Goal: Transaction & Acquisition: Purchase product/service

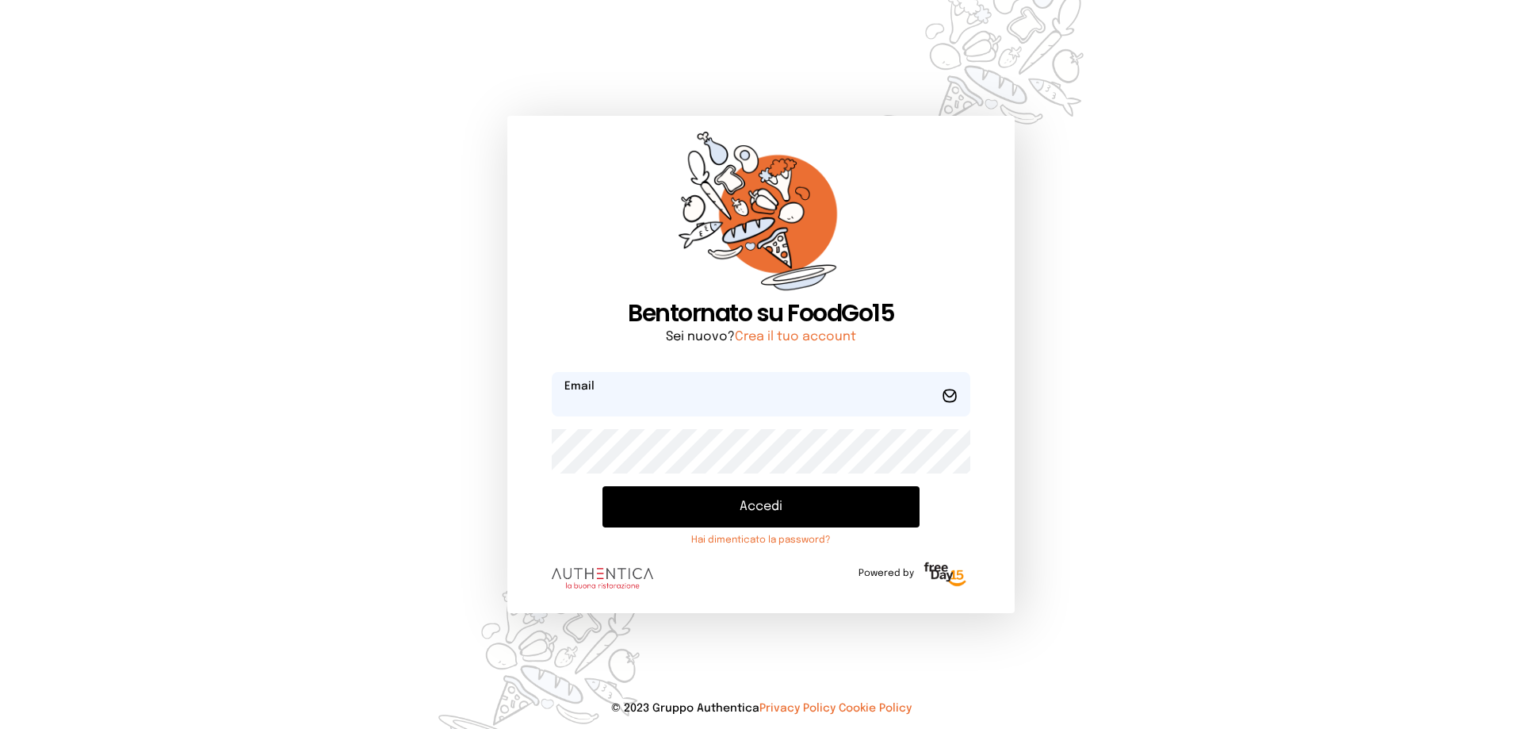
click at [658, 393] on input "email" at bounding box center [761, 394] width 419 height 44
type input "**********"
click at [603, 486] on button "Accedi" at bounding box center [761, 506] width 317 height 41
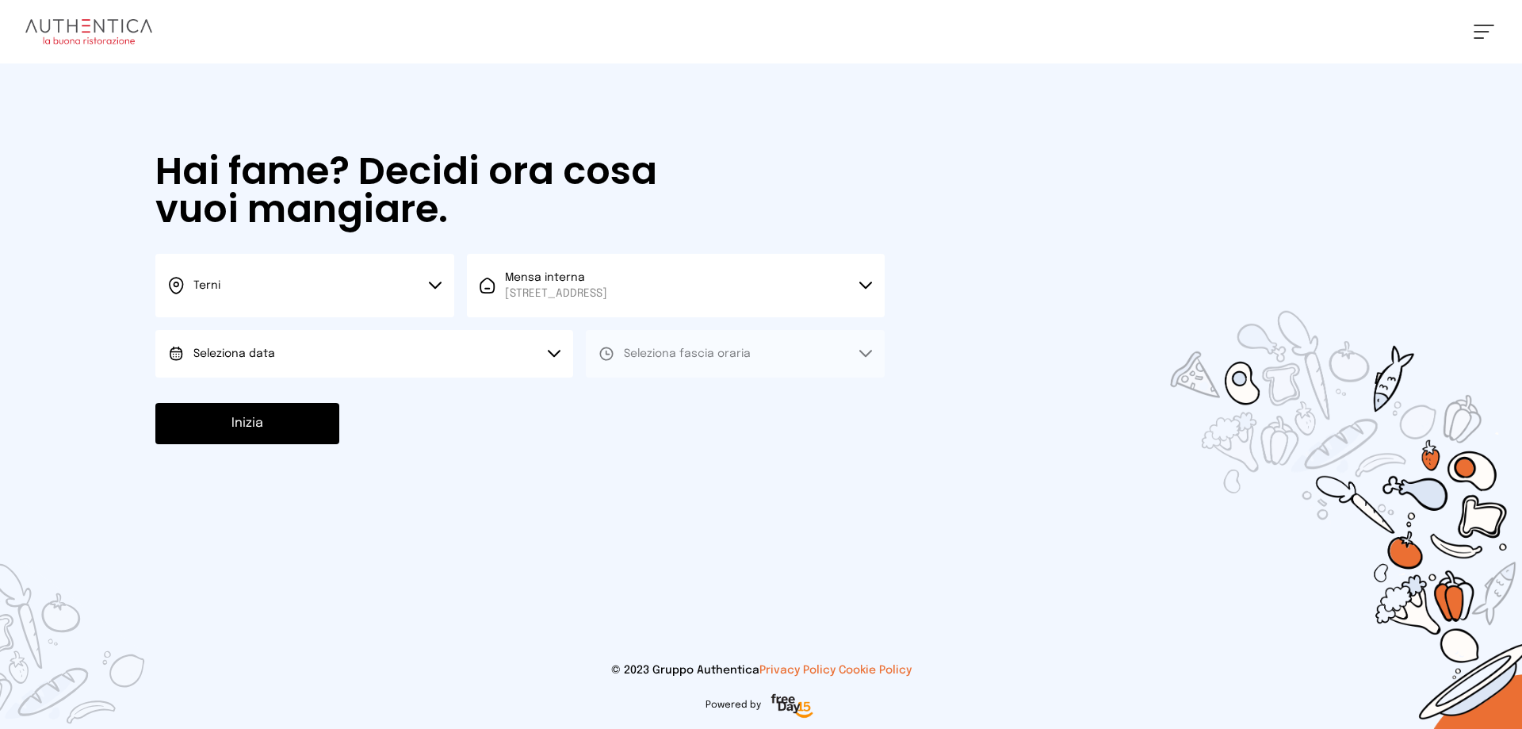
click at [243, 354] on span "Seleziona data" at bounding box center [234, 353] width 82 height 11
click at [255, 399] on span "[DATE], [DATE]" at bounding box center [232, 398] width 78 height 16
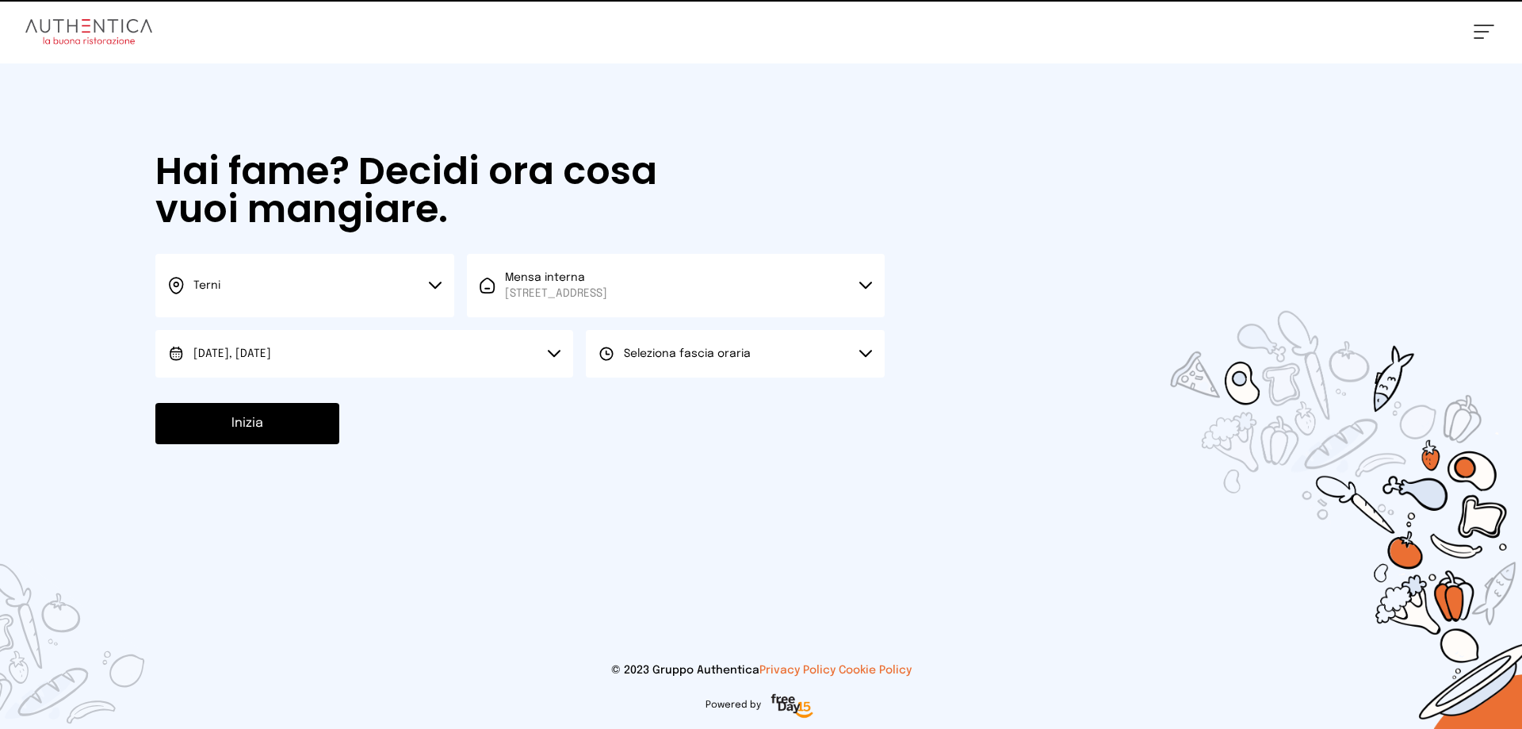
click at [698, 354] on span "Seleziona fascia oraria" at bounding box center [687, 353] width 127 height 11
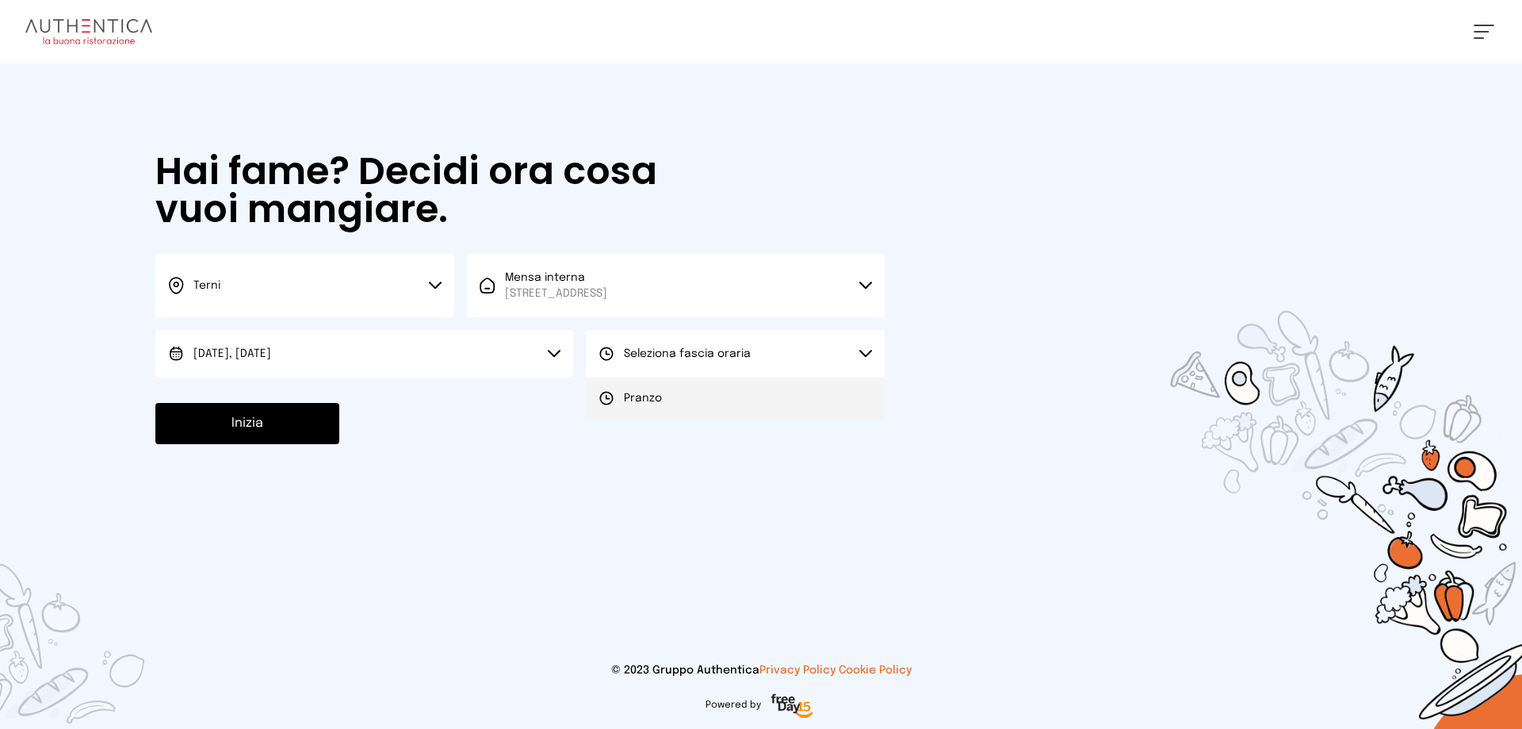
click at [660, 396] on span "Pranzo" at bounding box center [643, 398] width 38 height 16
click at [224, 428] on button "Inizia" at bounding box center [247, 423] width 184 height 41
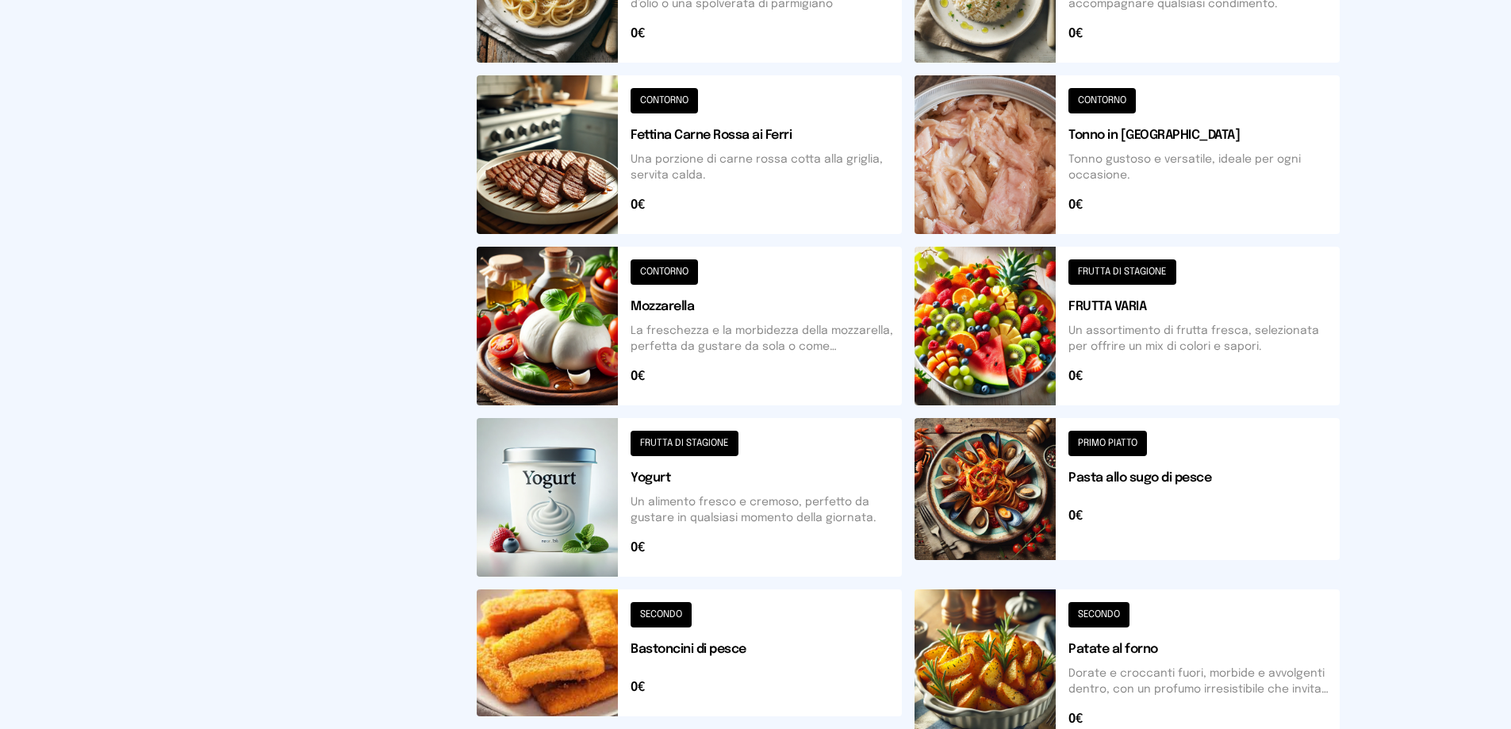
scroll to position [109, 0]
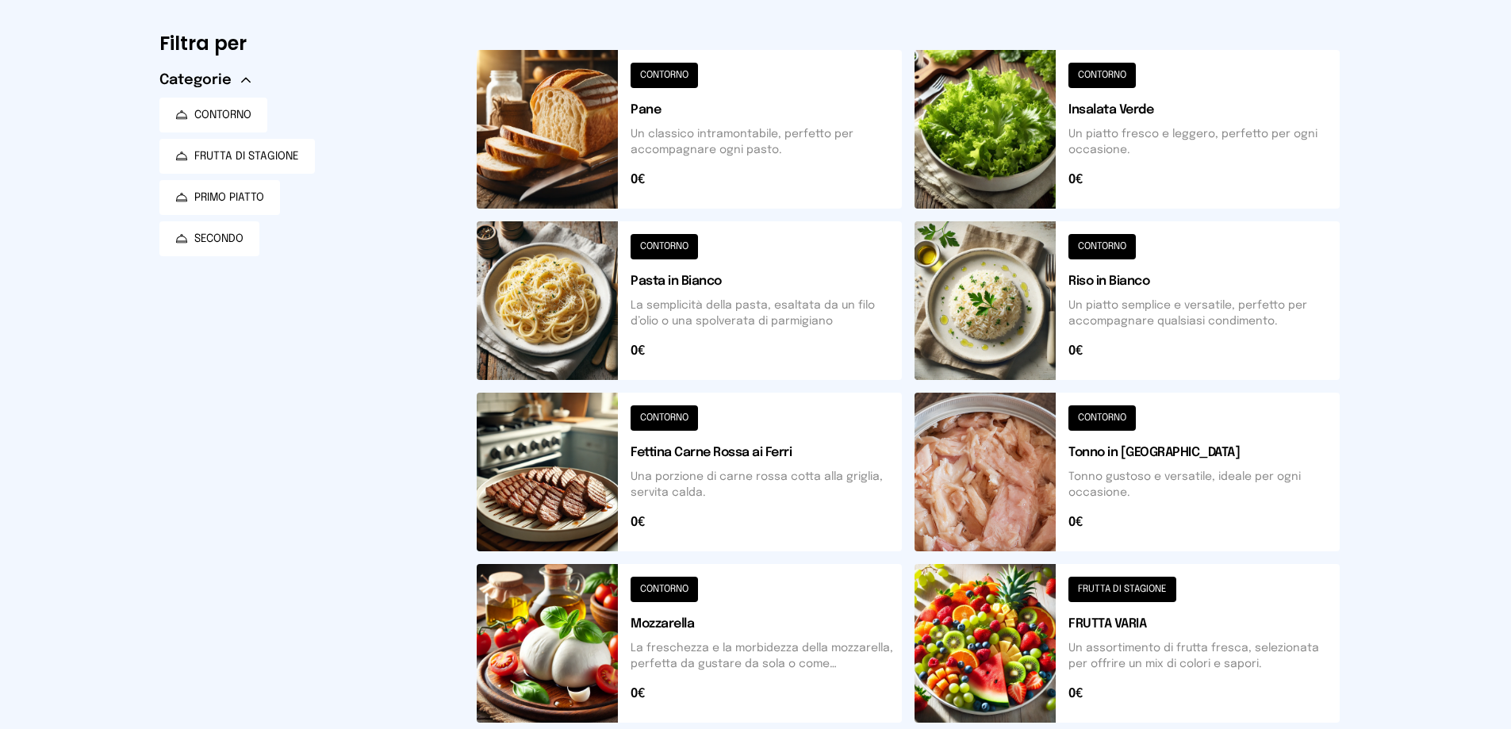
click at [586, 484] on button at bounding box center [689, 471] width 425 height 159
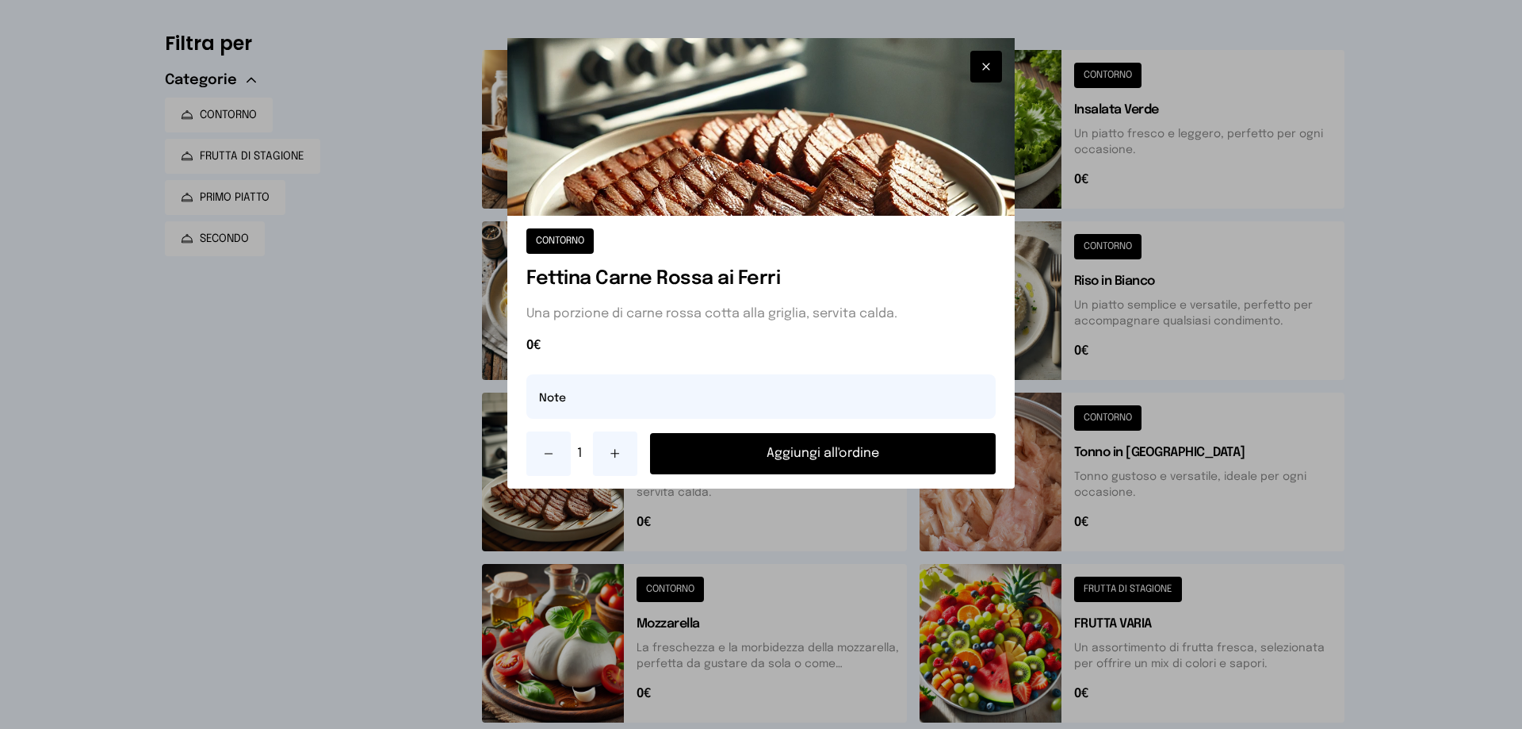
click at [772, 457] on button "Aggiungi all'ordine" at bounding box center [823, 453] width 346 height 41
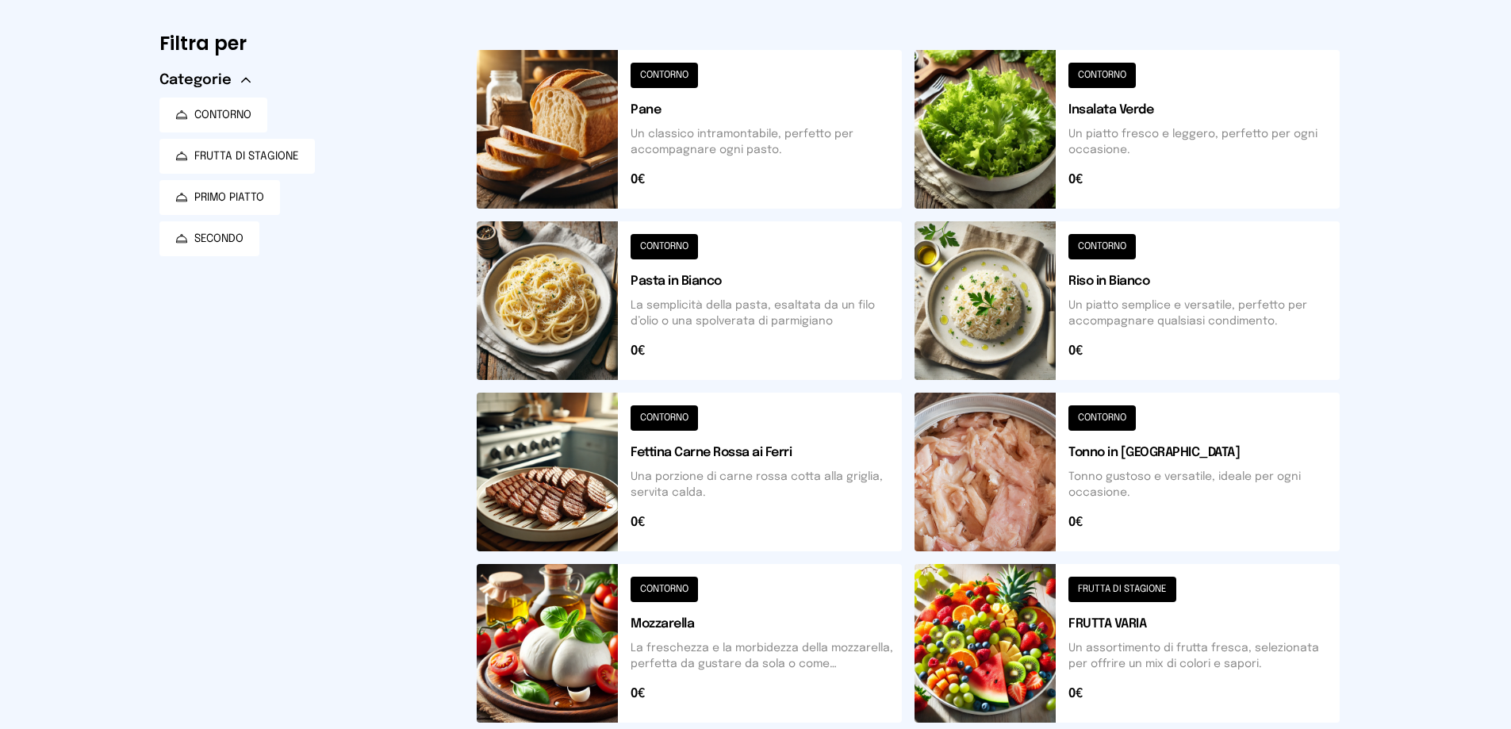
click at [997, 347] on button at bounding box center [1126, 300] width 425 height 159
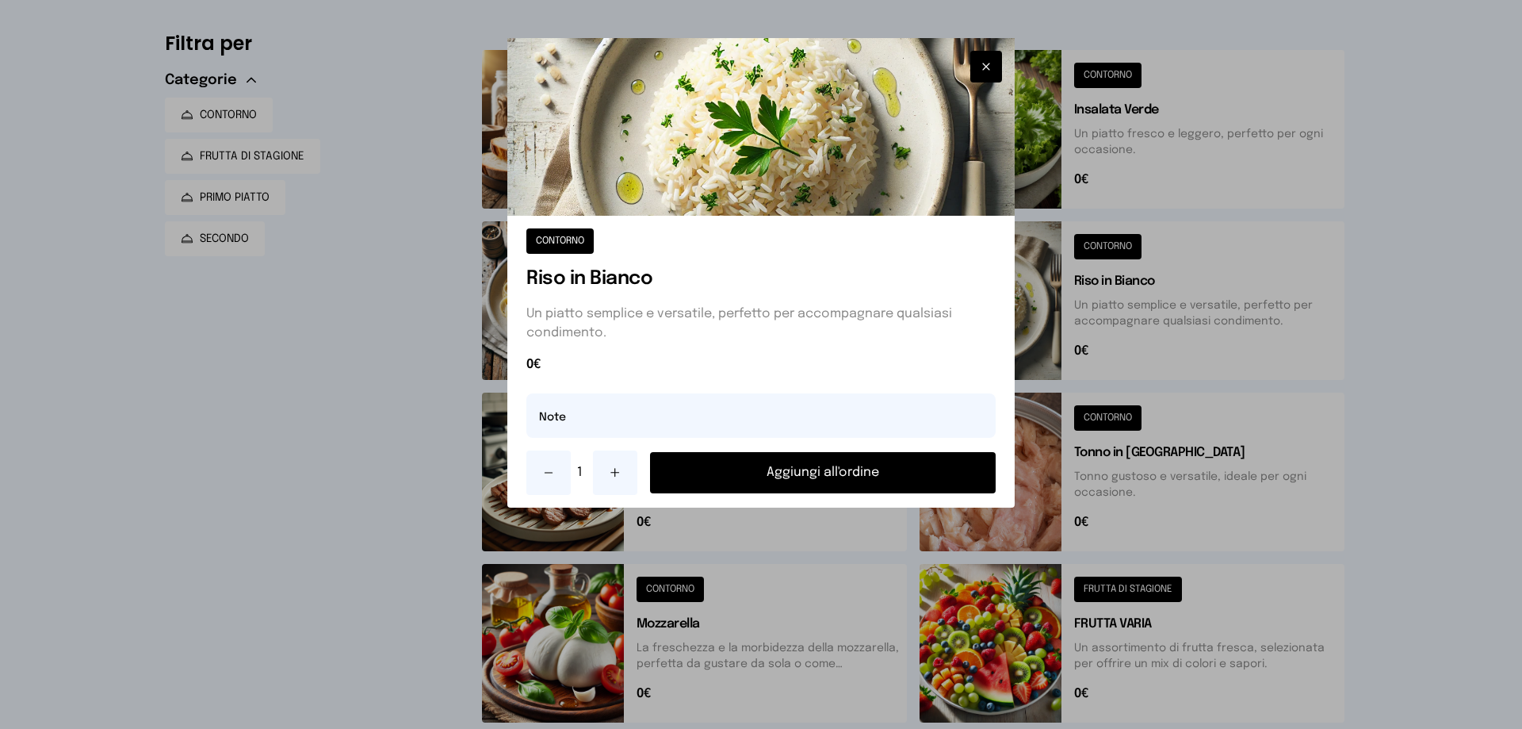
click at [869, 473] on button "Aggiungi all'ordine" at bounding box center [823, 472] width 346 height 41
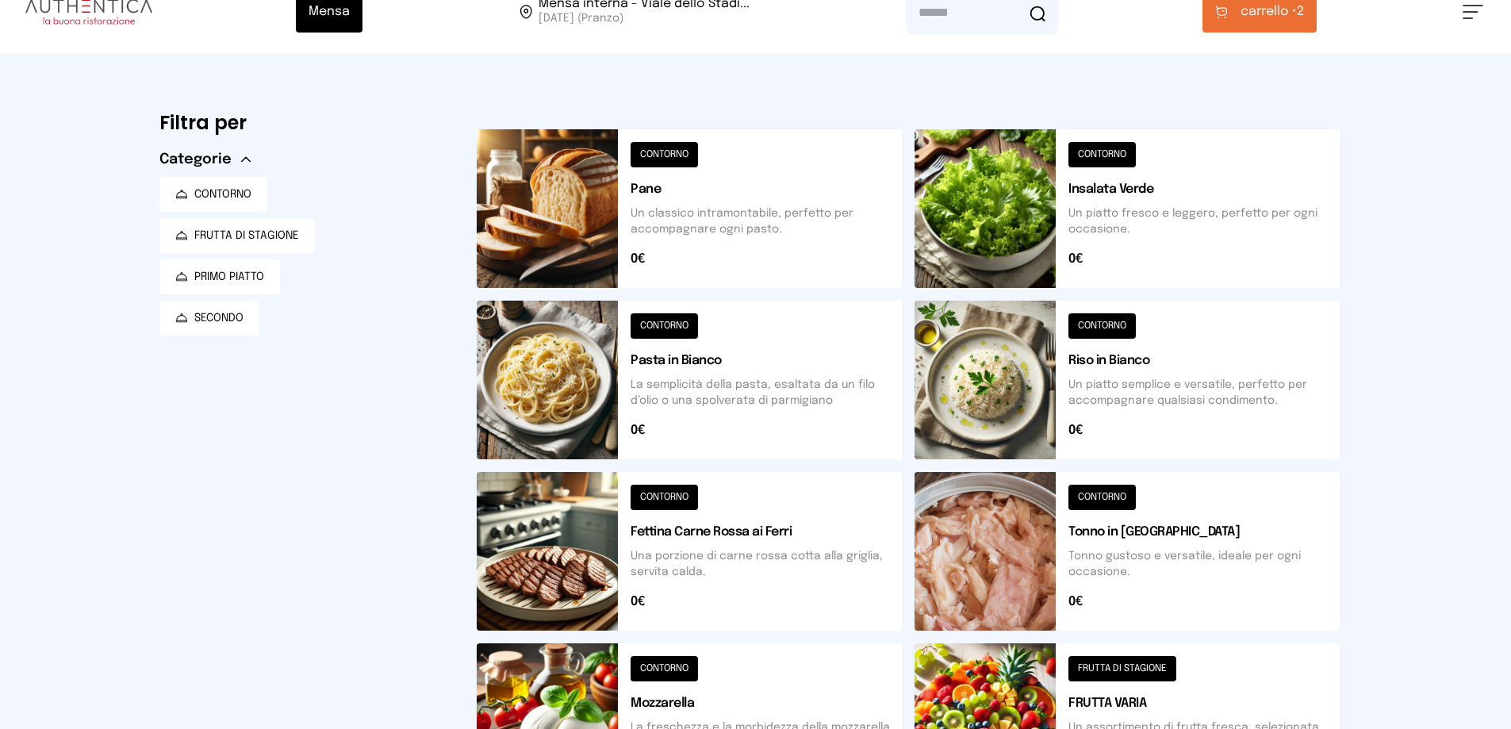
scroll to position [0, 0]
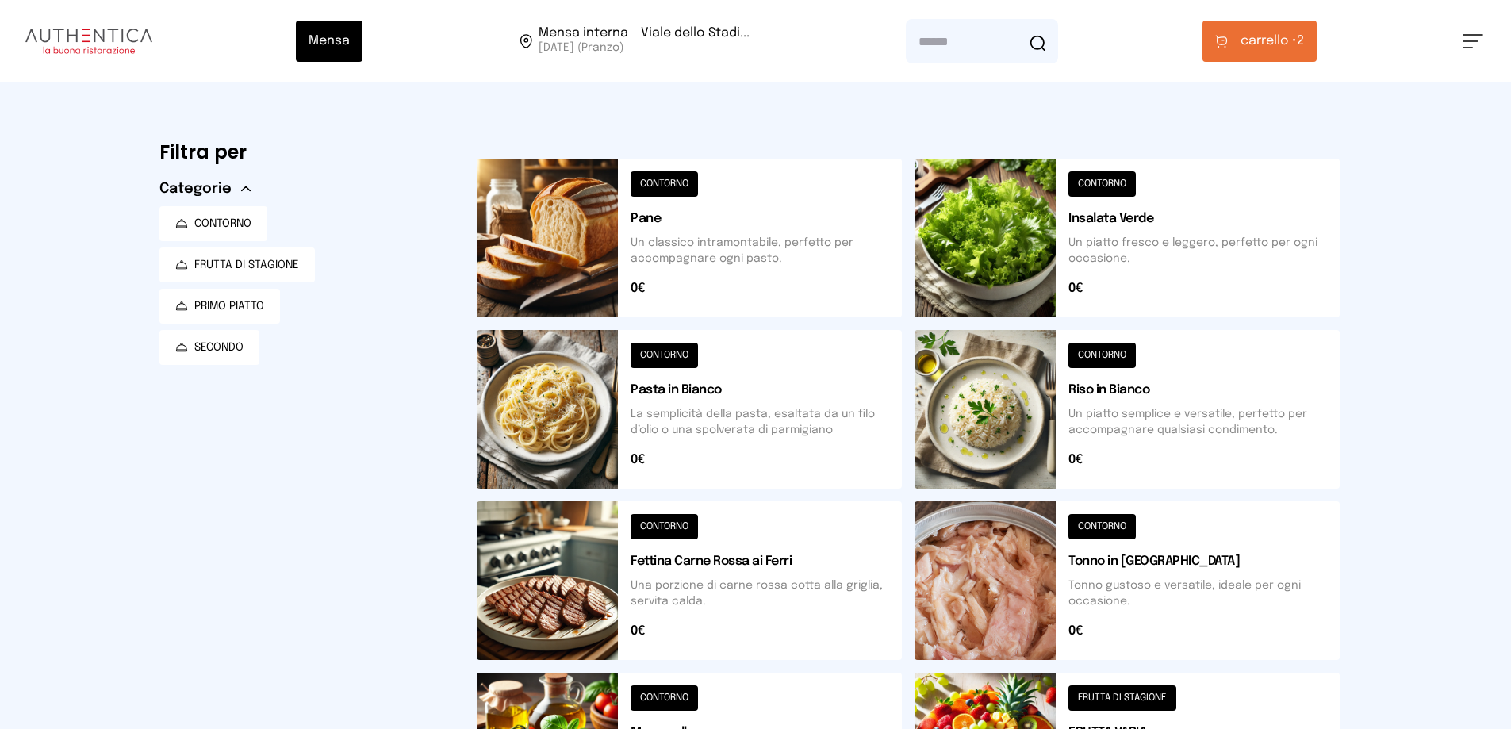
click at [946, 236] on button at bounding box center [1126, 238] width 425 height 159
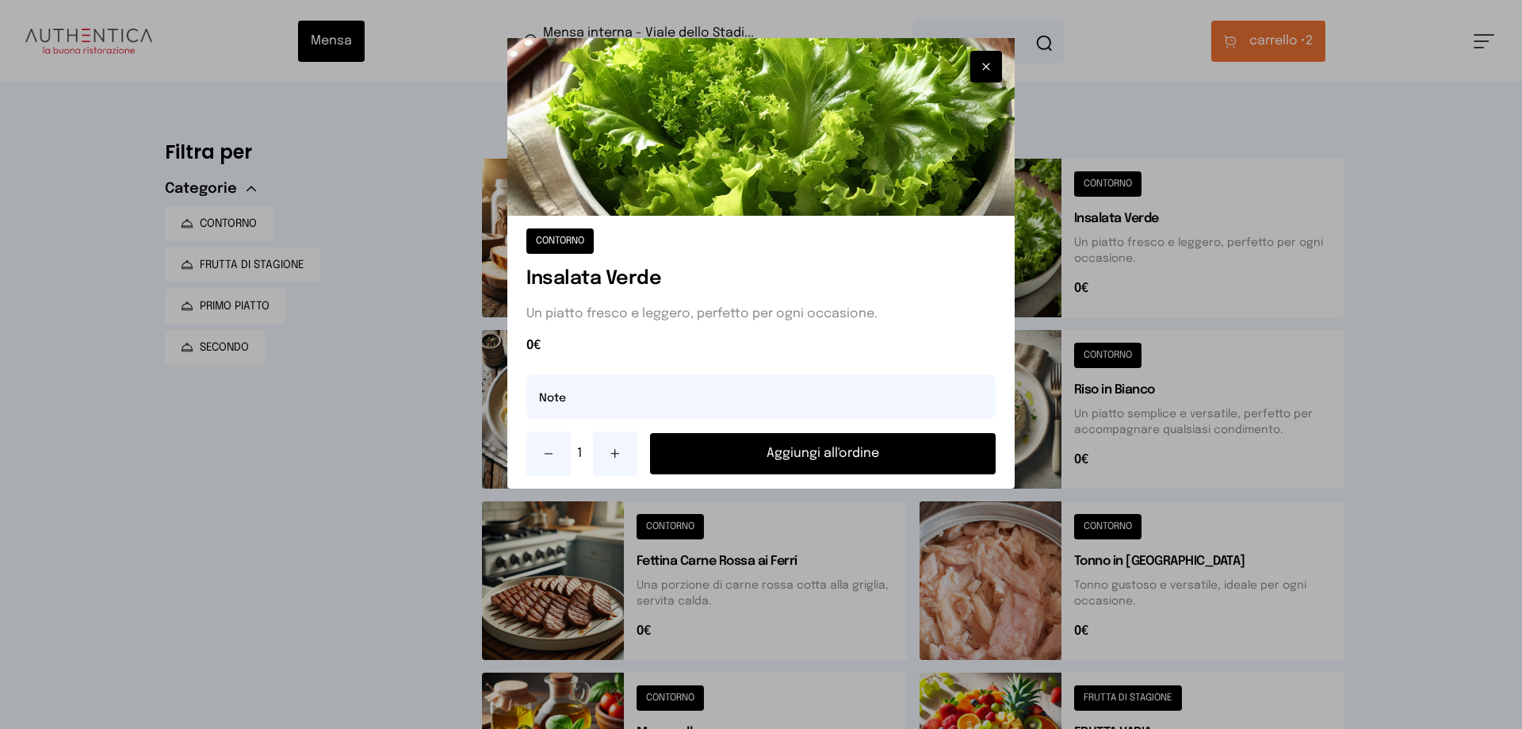
click at [860, 447] on button "Aggiungi all'ordine" at bounding box center [823, 453] width 346 height 41
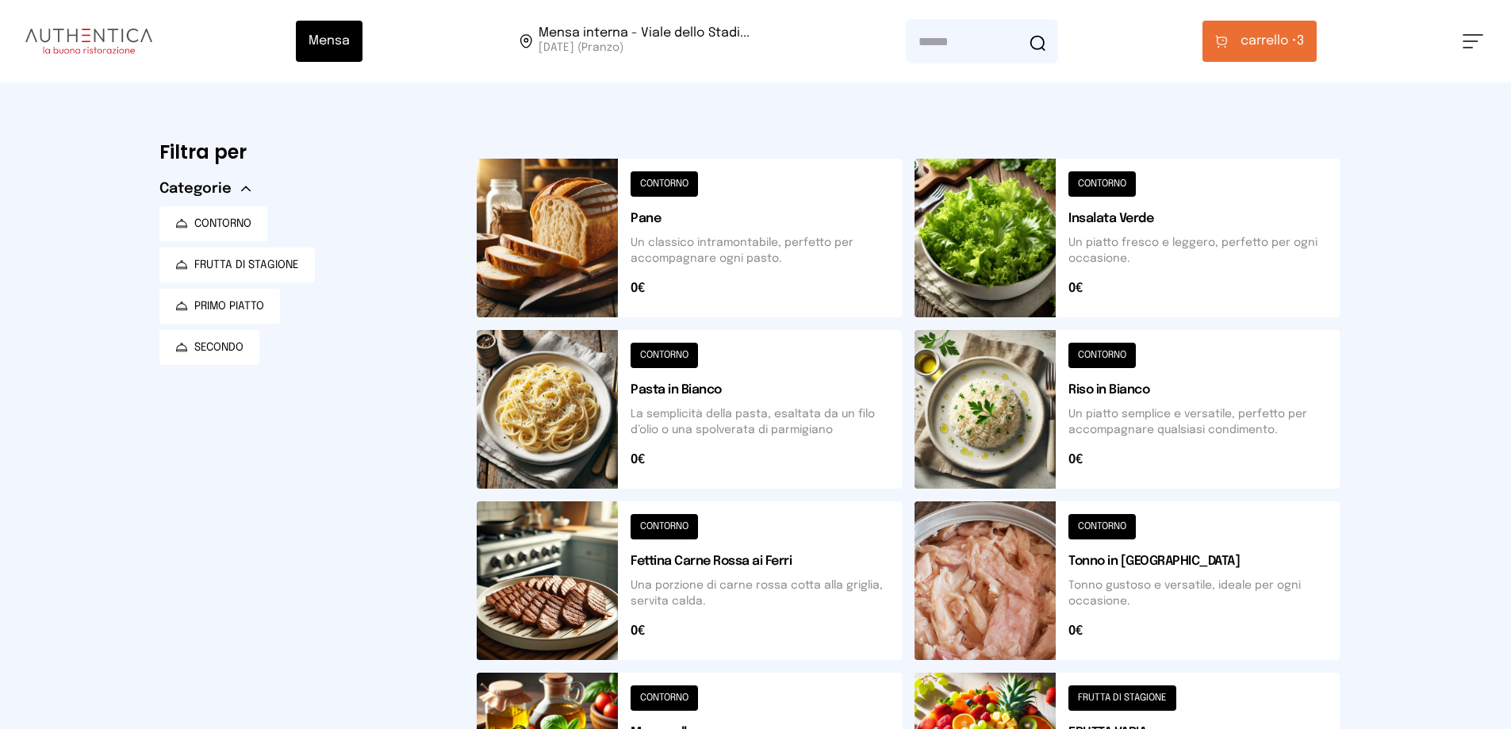
click at [1238, 35] on button "carrello • 3" at bounding box center [1259, 41] width 114 height 41
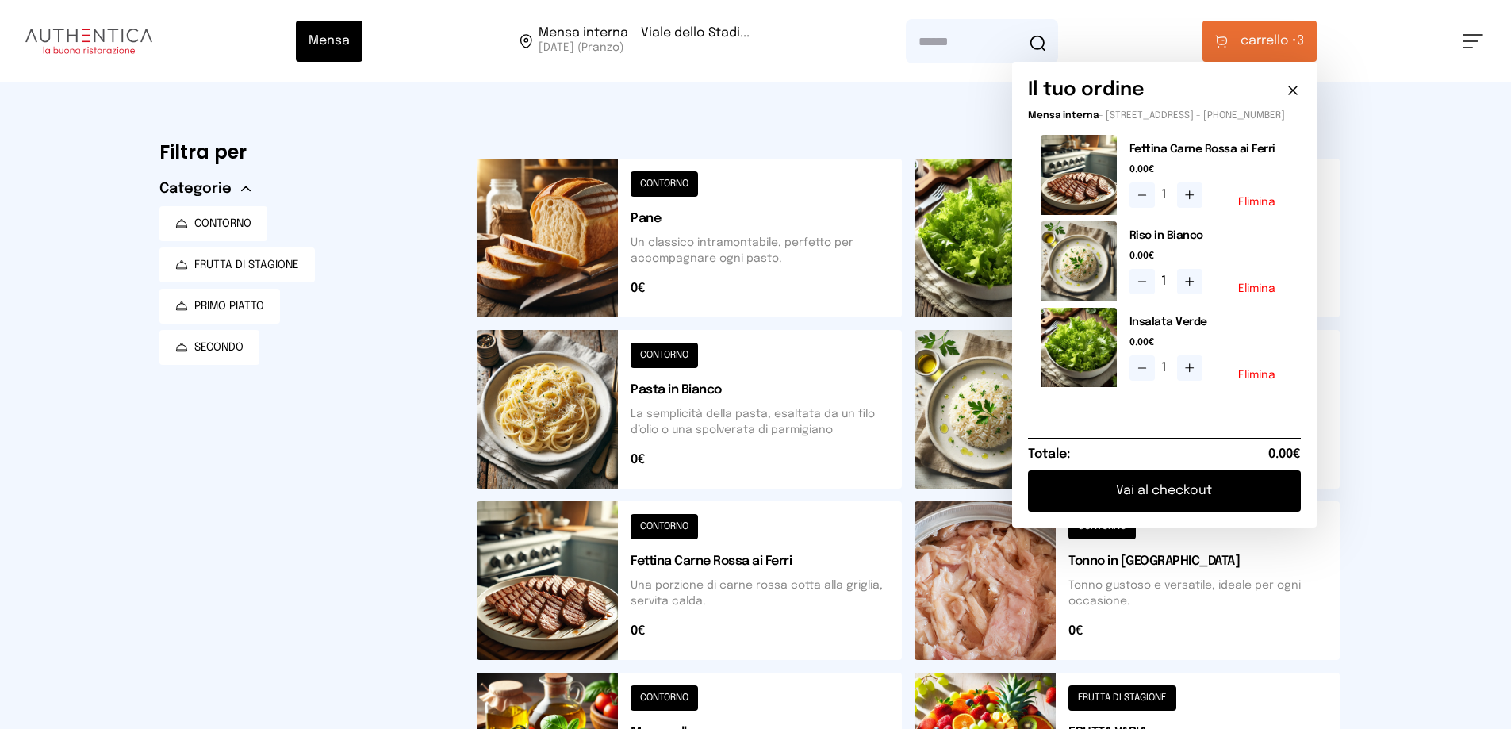
click at [1120, 500] on button "Vai al checkout" at bounding box center [1164, 490] width 273 height 41
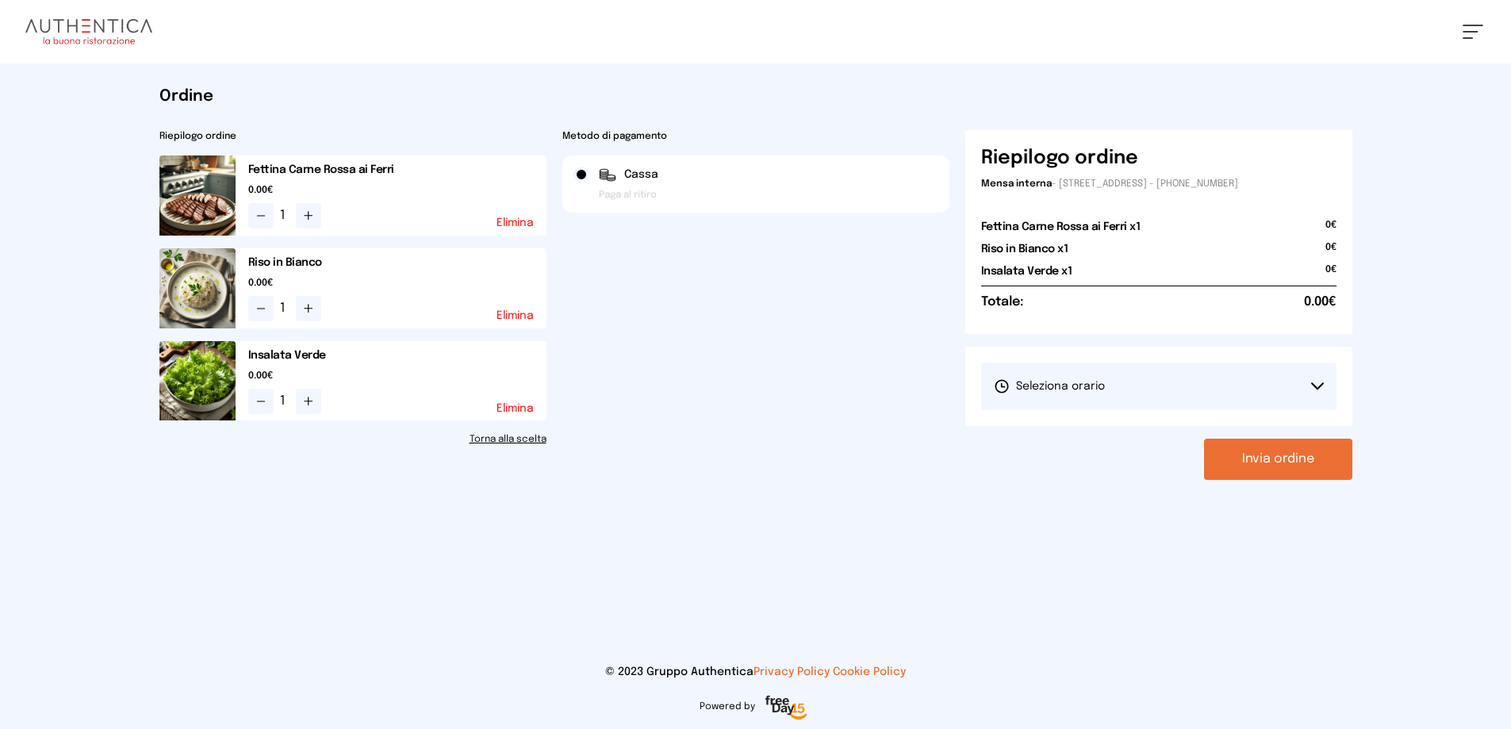
click at [1078, 377] on button "Seleziona orario" at bounding box center [1158, 386] width 355 height 48
click at [1037, 441] on li "1° Turno (13:00 - 15:00)" at bounding box center [1158, 430] width 355 height 41
drag, startPoint x: 1262, startPoint y: 462, endPoint x: 1238, endPoint y: 465, distance: 24.0
click at [1254, 462] on button "Invia ordine" at bounding box center [1278, 458] width 148 height 41
